Goal: Task Accomplishment & Management: Use online tool/utility

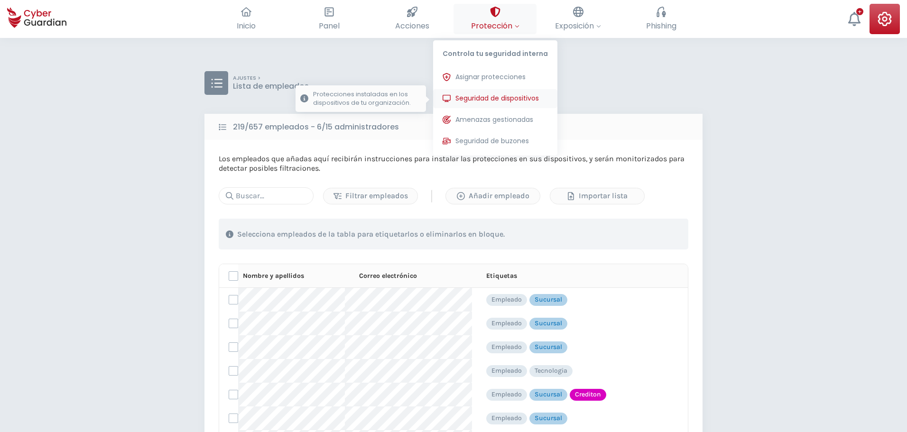
click at [478, 93] on span "Seguridad de dispositivos" at bounding box center [497, 98] width 84 height 10
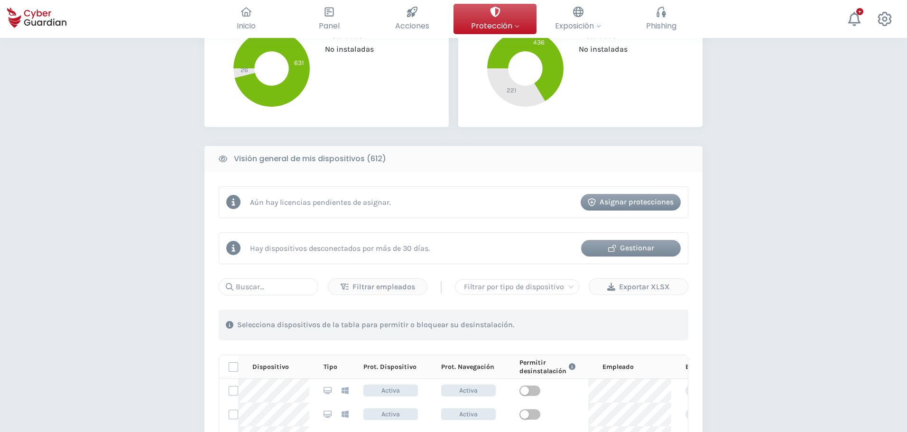
scroll to position [285, 0]
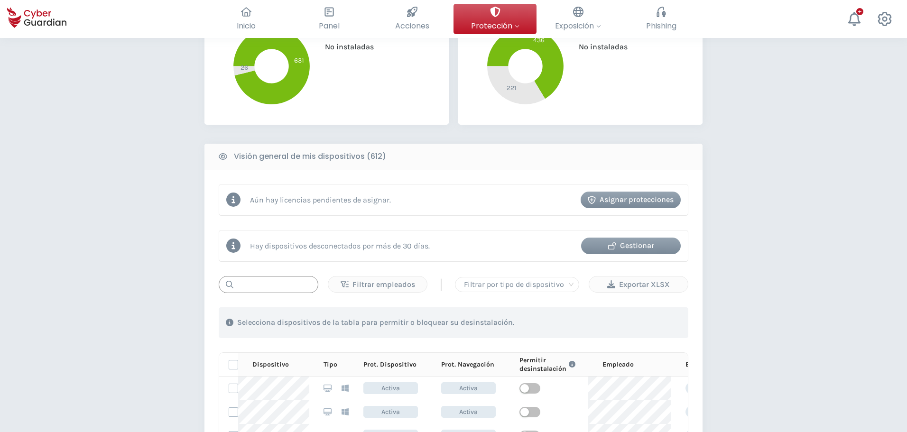
click at [280, 288] on input "text" at bounding box center [269, 284] width 100 height 17
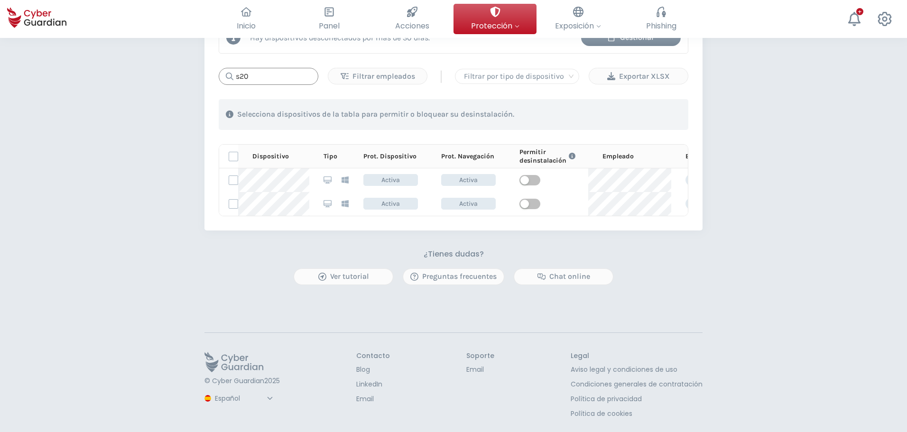
scroll to position [503, 0]
type input "s20"
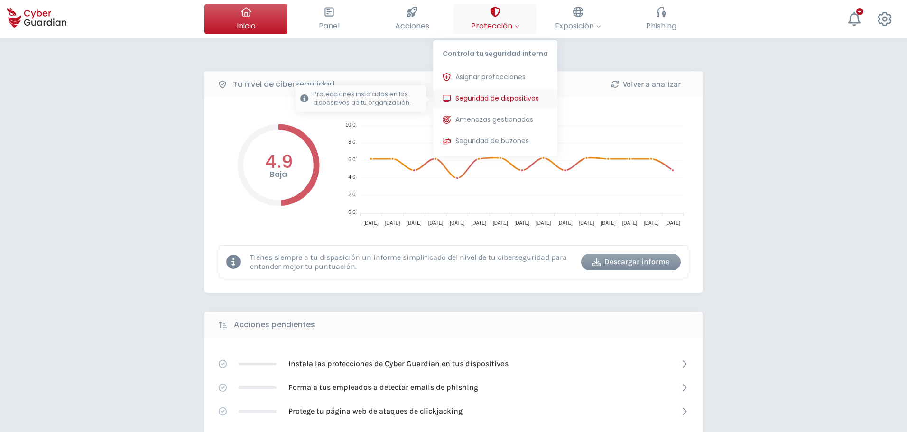
click at [497, 96] on span "Seguridad de dispositivos" at bounding box center [497, 98] width 84 height 10
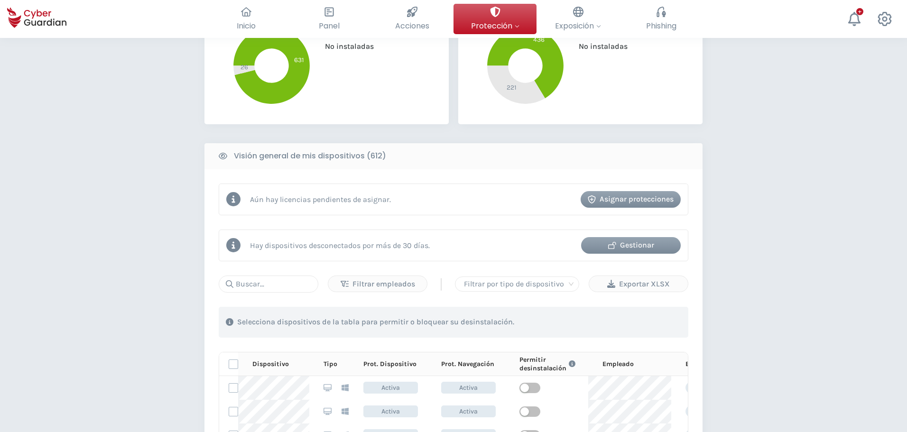
scroll to position [380, 0]
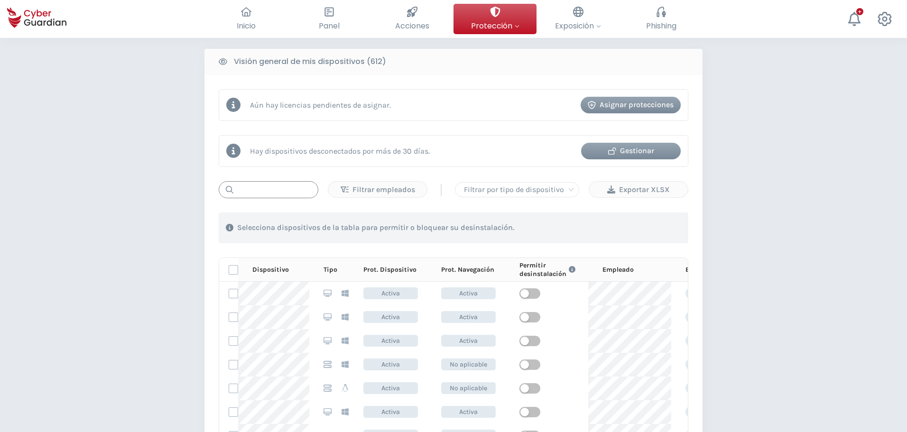
click at [265, 191] on input "text" at bounding box center [269, 189] width 100 height 17
paste input "NB-CH-FG"
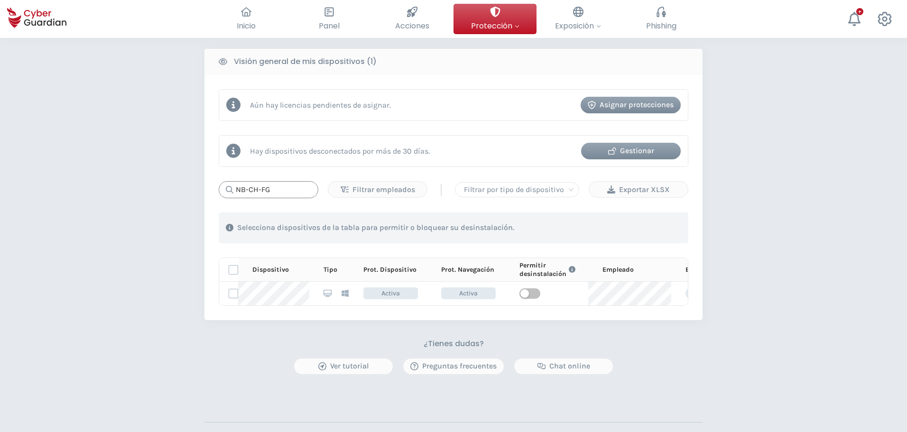
drag, startPoint x: 297, startPoint y: 194, endPoint x: 186, endPoint y: 192, distance: 111.5
click at [187, 192] on div "PROTECCIÓN > Seguridad de dispositivos ¿Cómo funciona? Añade empleados Instala …" at bounding box center [453, 90] width 907 height 864
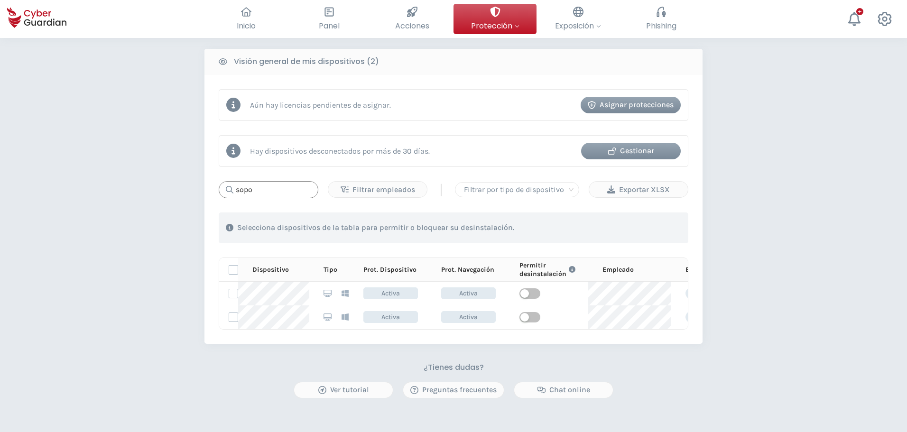
type input "sopo"
